Goal: Task Accomplishment & Management: Manage account settings

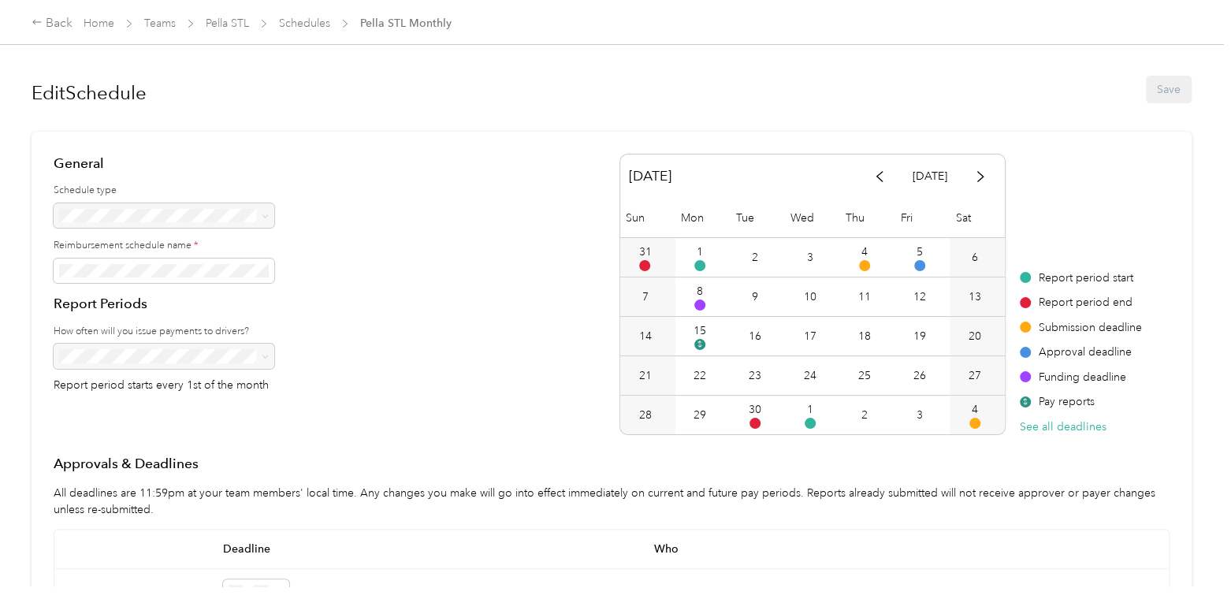
scroll to position [206, 0]
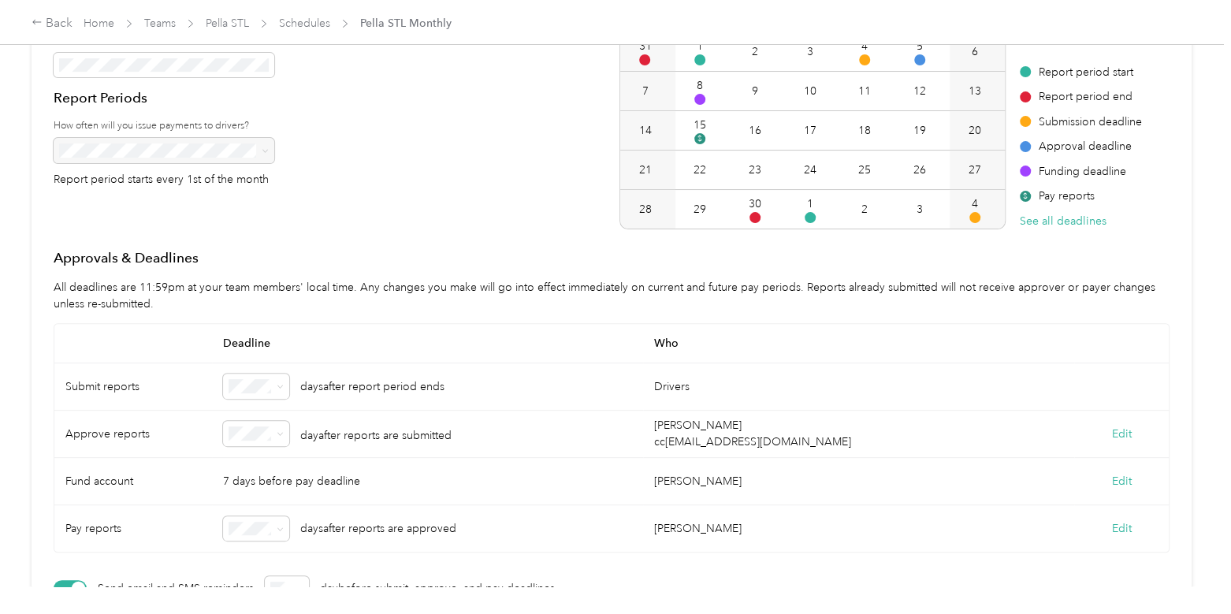
click at [788, 493] on div "[PERSON_NAME]" at bounding box center [858, 481] width 431 height 47
click at [307, 22] on link "Schedules" at bounding box center [304, 23] width 51 height 13
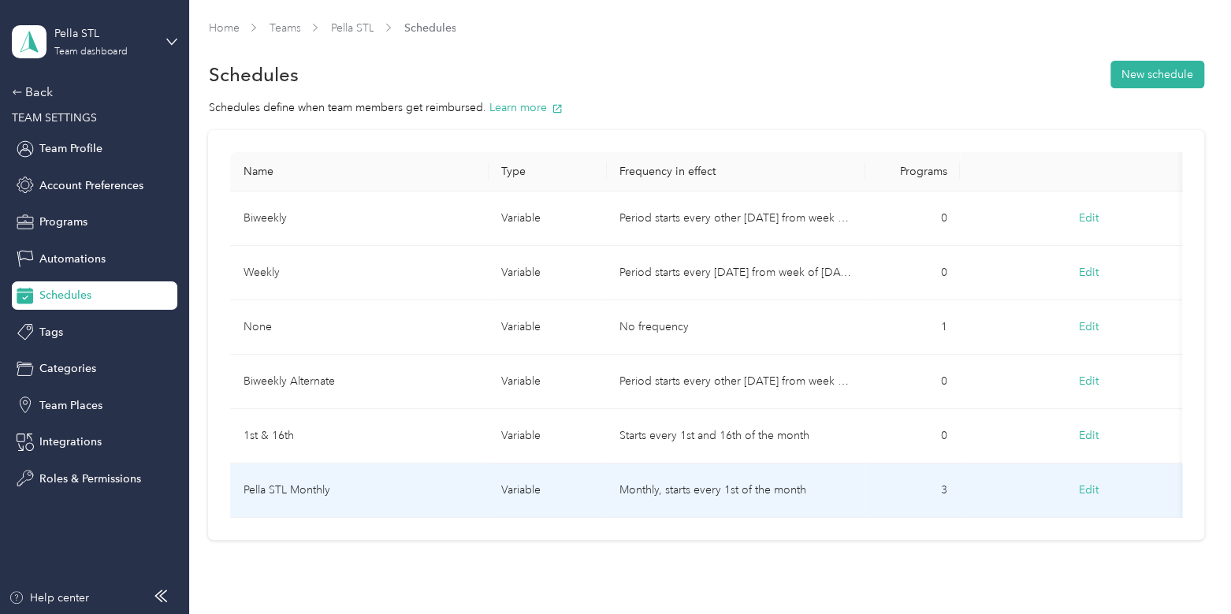
click at [457, 485] on td "Pella STL Monthly" at bounding box center [359, 490] width 258 height 54
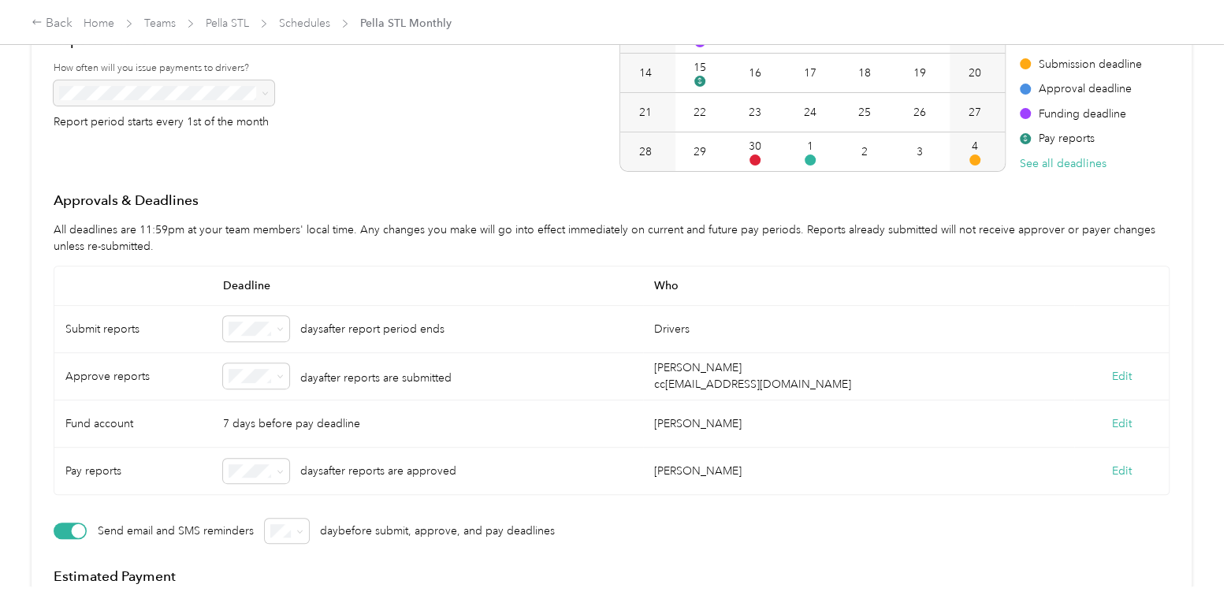
scroll to position [264, 0]
click at [51, 177] on article "General Schedule type Reimbursement schedule name * Report Periods How often wi…" at bounding box center [612, 274] width 1160 height 812
click at [149, 28] on link "Teams" at bounding box center [160, 23] width 32 height 13
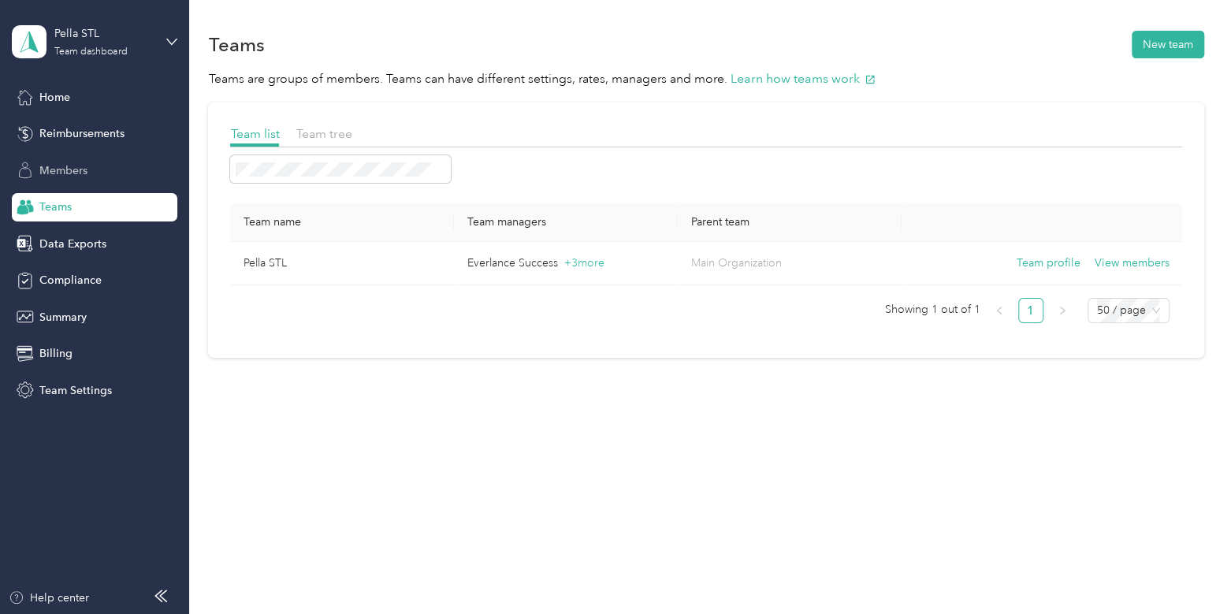
click at [55, 162] on span "Members" at bounding box center [63, 170] width 48 height 17
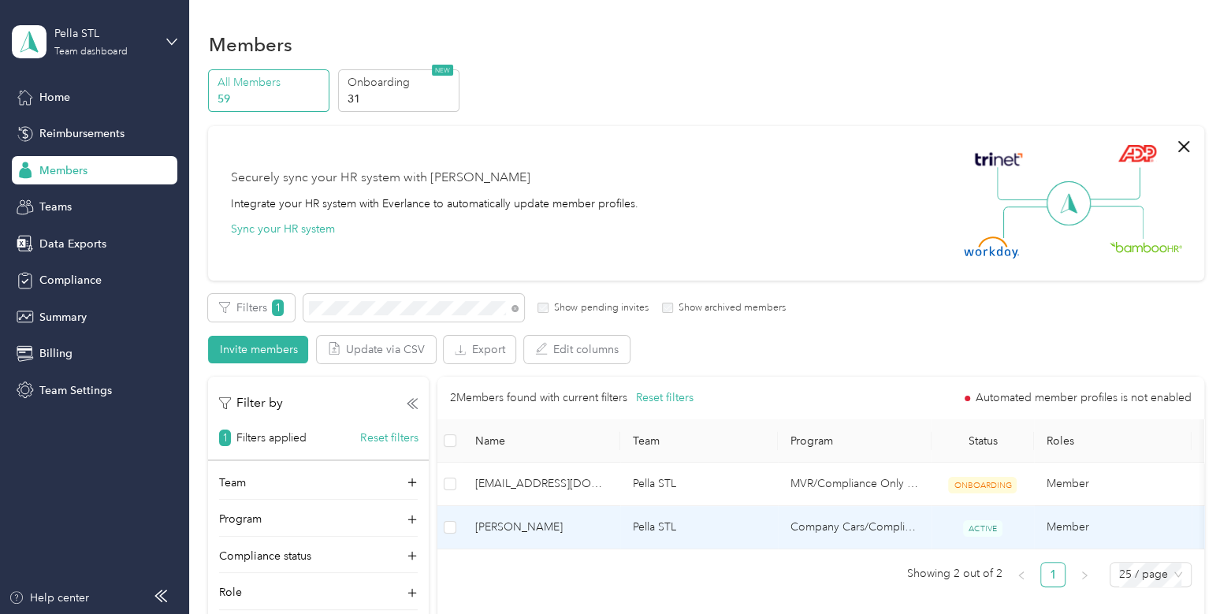
click at [608, 525] on td "[PERSON_NAME]" at bounding box center [542, 527] width 158 height 43
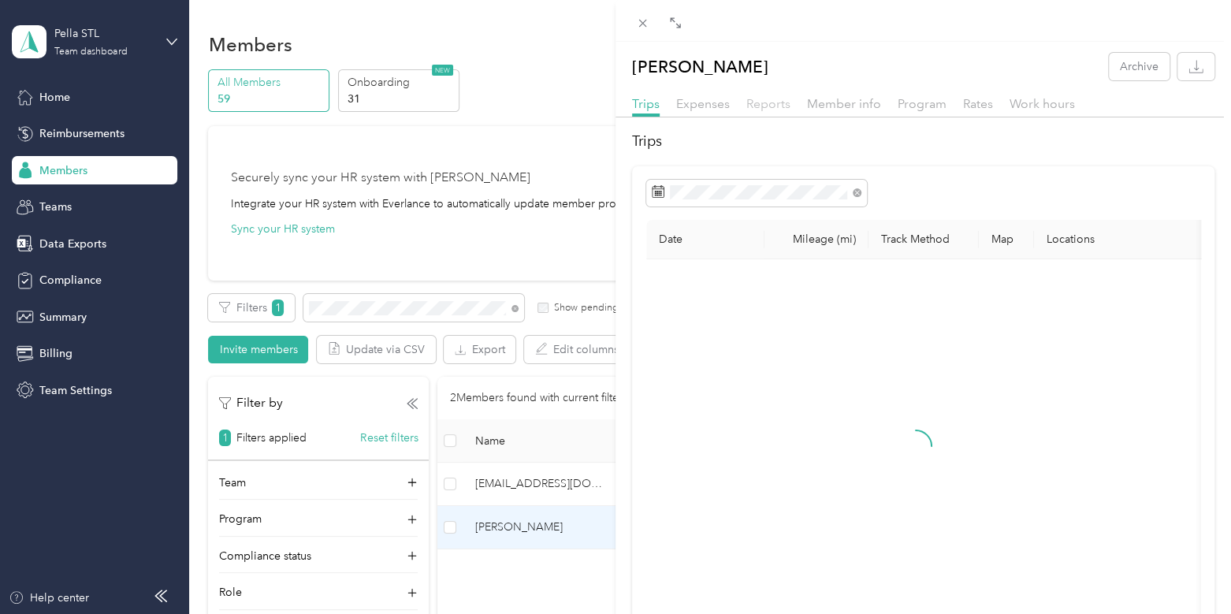
click at [774, 101] on span "Reports" at bounding box center [768, 103] width 44 height 15
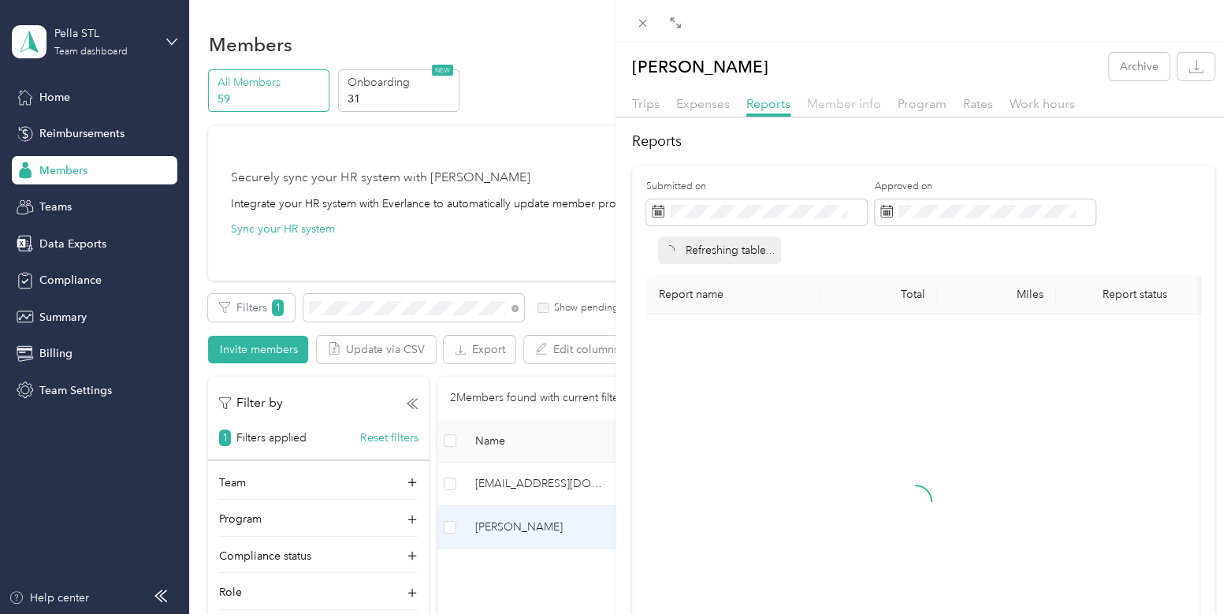
click at [834, 102] on span "Member info" at bounding box center [844, 103] width 74 height 15
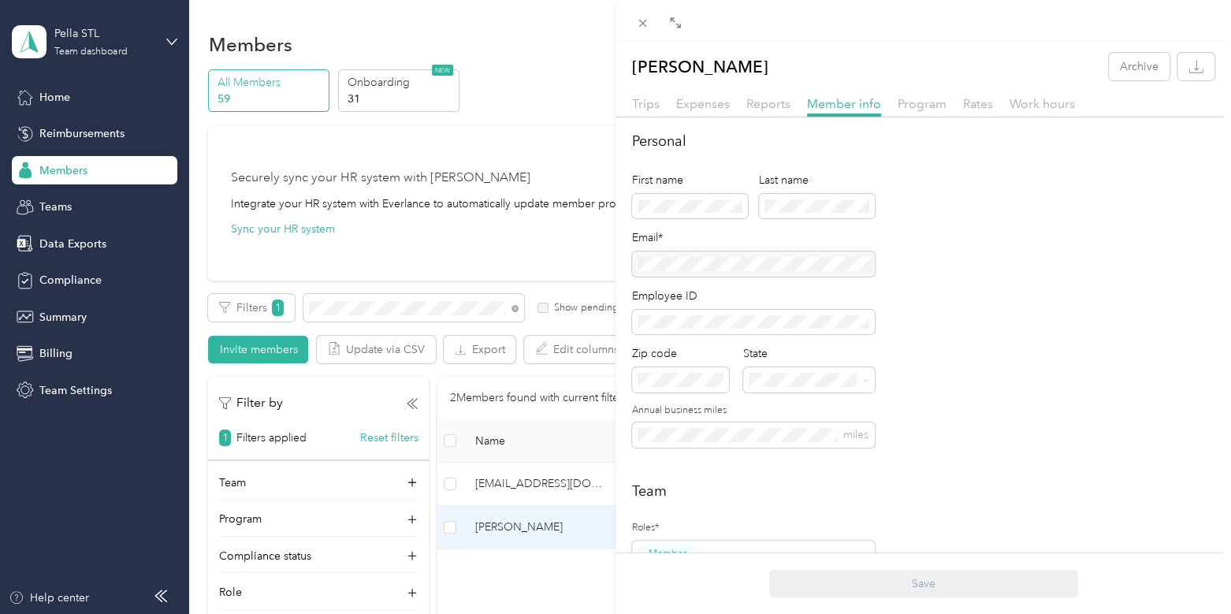
click at [783, 265] on div at bounding box center [753, 263] width 243 height 25
click at [87, 45] on div "[PERSON_NAME] Archive Trips Expenses Reports Member info Program Rates Work hou…" at bounding box center [615, 307] width 1231 height 614
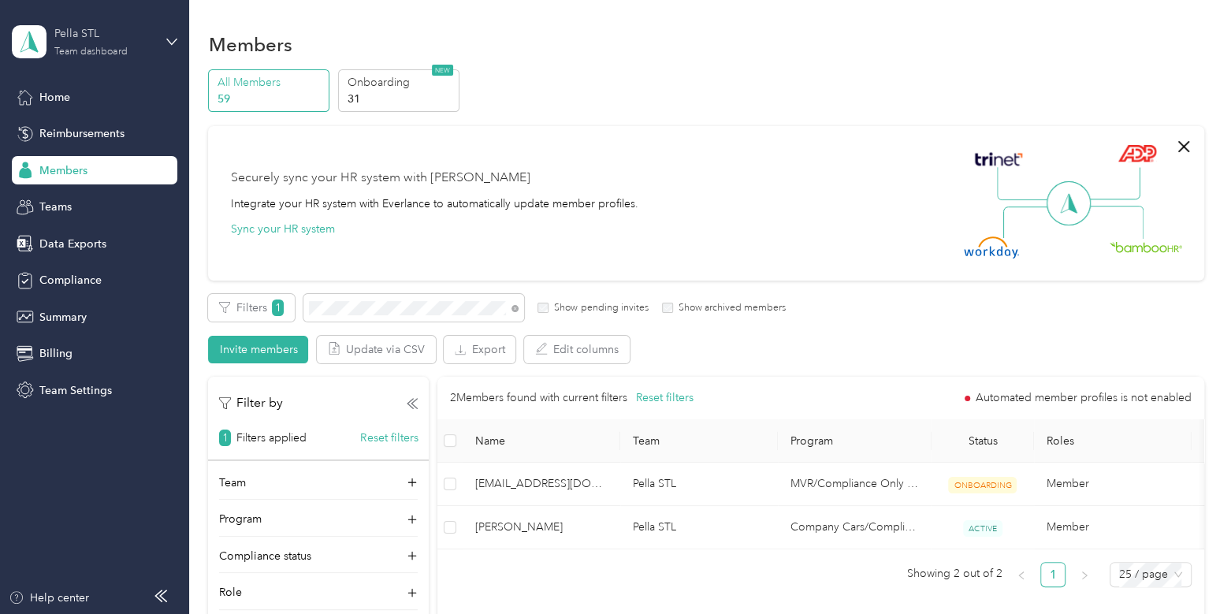
click at [78, 37] on div "Pella STL" at bounding box center [103, 33] width 99 height 17
click at [67, 195] on div "Log out" at bounding box center [56, 201] width 61 height 17
